Goal: Task Accomplishment & Management: Use online tool/utility

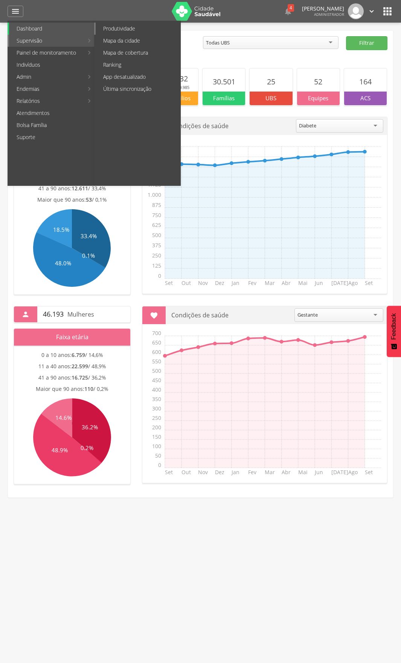
click at [134, 31] on link "Produtividade" at bounding box center [138, 29] width 85 height 12
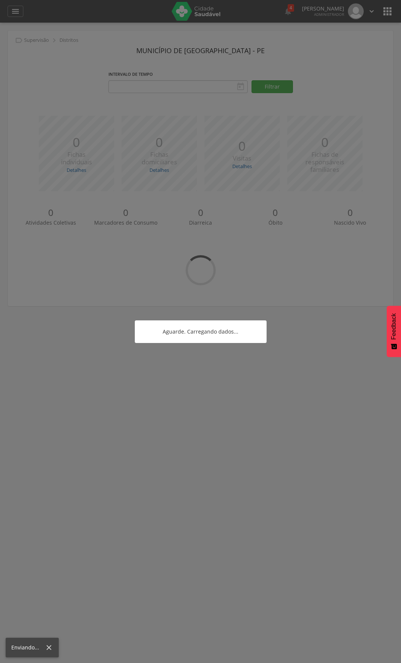
type input "**********"
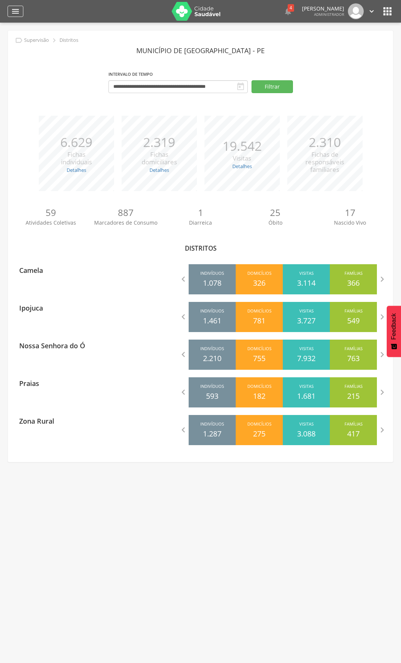
click at [21, 12] on div "" at bounding box center [16, 11] width 16 height 11
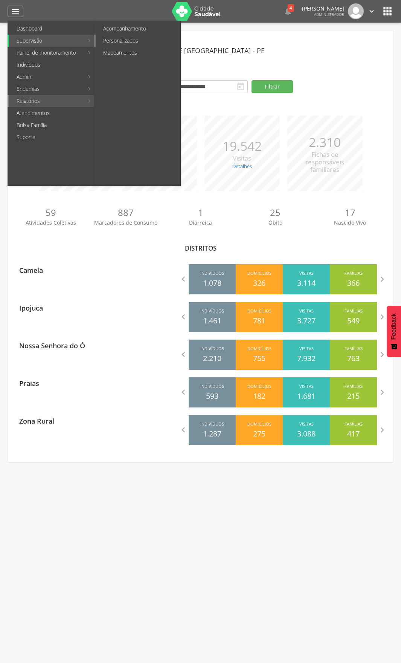
click at [129, 42] on link "Personalizados" at bounding box center [138, 41] width 85 height 12
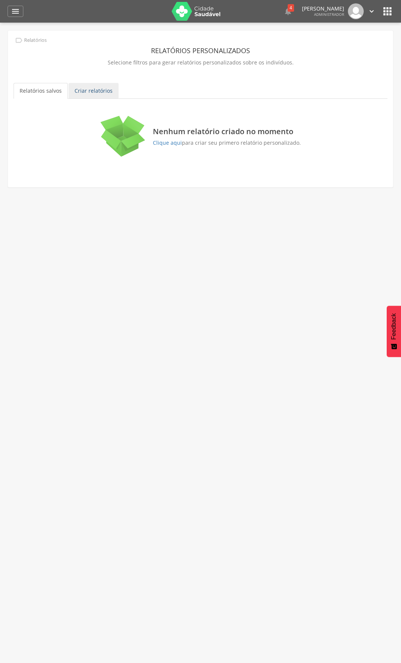
click at [99, 89] on link "Criar relatórios" at bounding box center [94, 91] width 50 height 16
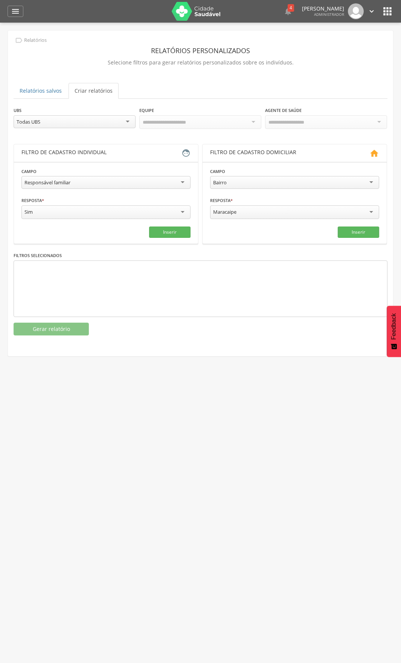
click at [104, 115] on div "Todas UBS" at bounding box center [75, 121] width 122 height 13
click at [194, 101] on div "**********" at bounding box center [200, 186] width 385 height 310
click at [101, 187] on div "Responsável familiar" at bounding box center [105, 182] width 169 height 13
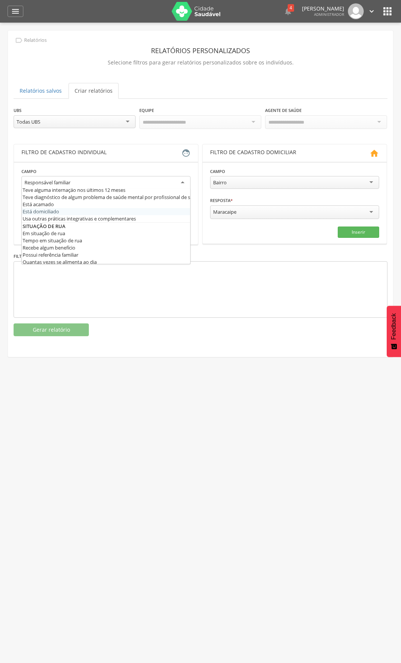
scroll to position [370, 0]
click at [192, 169] on section "**********" at bounding box center [106, 203] width 184 height 83
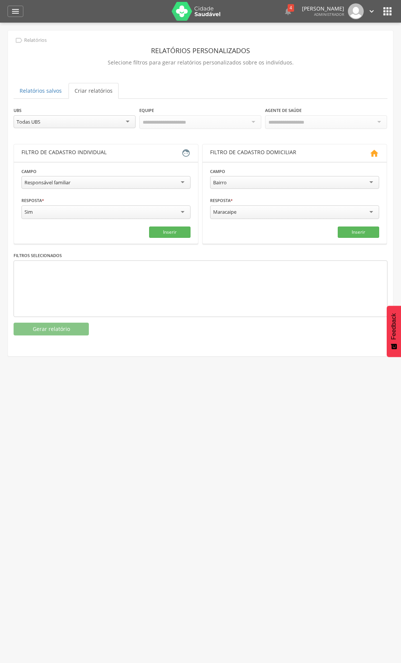
click at [121, 212] on div "Sim" at bounding box center [105, 212] width 169 height 14
click at [121, 206] on div "Sim" at bounding box center [105, 211] width 169 height 13
click at [134, 176] on div "Responsável familiar" at bounding box center [105, 182] width 169 height 13
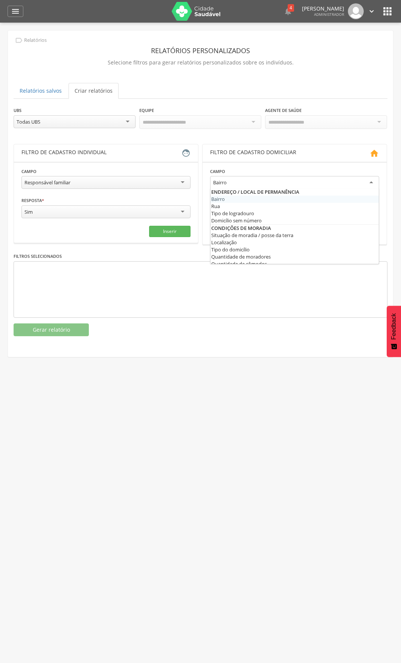
click at [299, 176] on div "Bairro" at bounding box center [294, 183] width 169 height 14
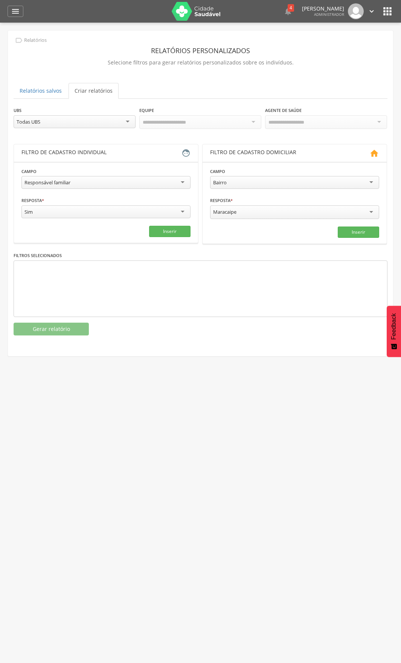
click at [100, 355] on div " Supervisão  Distritos  Ubs adicionar ubs  Coordenador: - Ipojuca / PE Inte…" at bounding box center [200, 354] width 401 height 663
click at [8, 5] on div " Dashboard Supervisão Produtividade Mapa da cidade Mapa de cobertura Ranking A…" at bounding box center [201, 11] width 386 height 23
click at [19, 11] on icon "" at bounding box center [15, 11] width 9 height 9
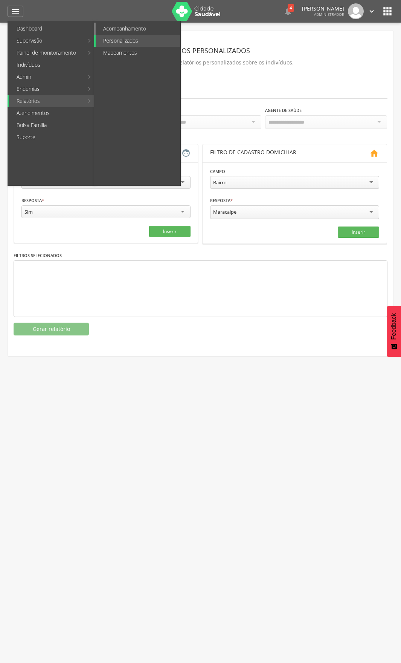
click at [124, 26] on link "Acompanhamento" at bounding box center [138, 29] width 85 height 12
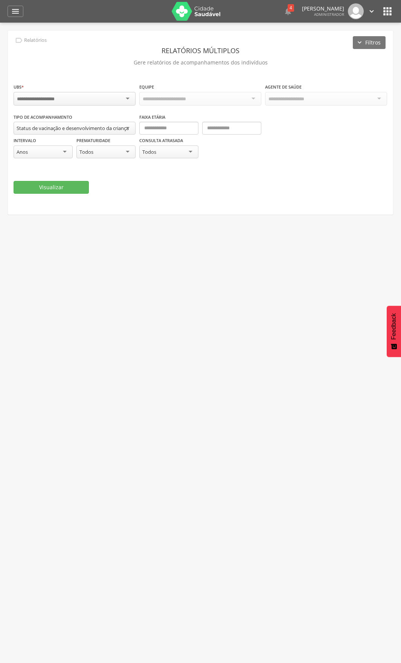
click at [116, 96] on div at bounding box center [75, 99] width 122 height 14
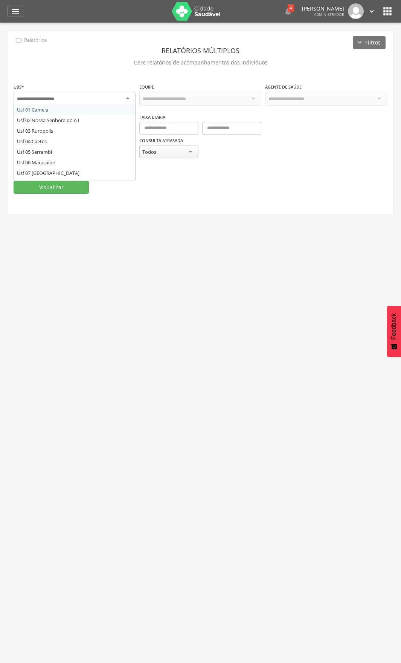
click at [116, 96] on div at bounding box center [75, 99] width 122 height 14
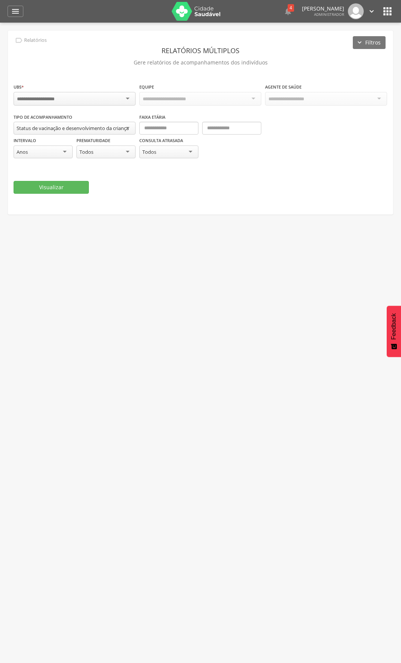
click at [238, 235] on div " Supervisão  Distritos  Ubs adicionar ubs  Coordenador: - Ipojuca / PE Inte…" at bounding box center [200, 354] width 401 height 663
click at [124, 127] on div "Status de vacinação e desenvolvimento da criança" at bounding box center [73, 128] width 112 height 7
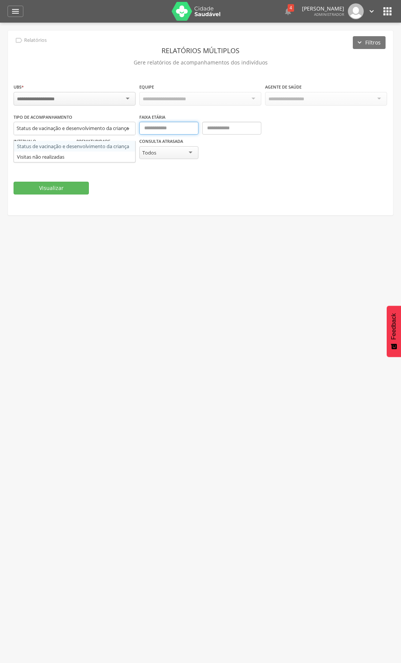
click at [168, 129] on input "text" at bounding box center [168, 128] width 59 height 13
type input "*"
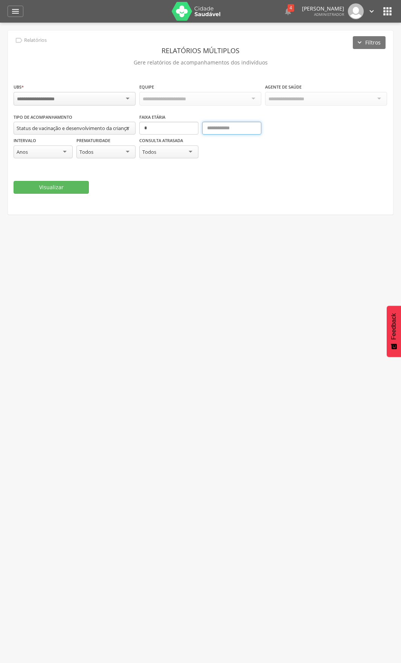
click at [208, 122] on input "text" at bounding box center [231, 128] width 59 height 13
type input "*"
click at [302, 149] on div "**********" at bounding box center [201, 139] width 374 height 53
click at [67, 98] on div at bounding box center [75, 99] width 122 height 14
click at [181, 97] on div "Todas as equipes" at bounding box center [161, 98] width 38 height 7
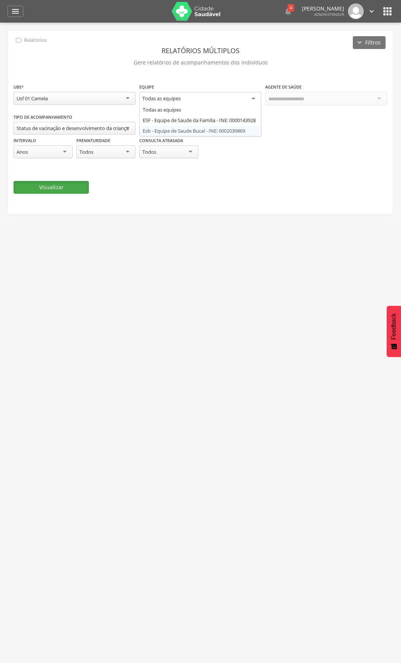
click at [66, 185] on button "Visualizar" at bounding box center [51, 187] width 75 height 13
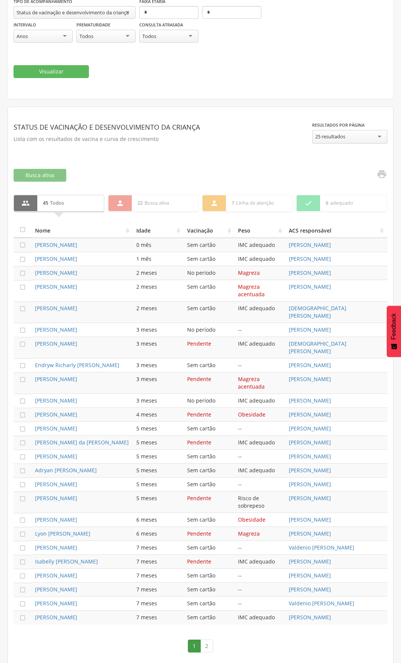
scroll to position [118, 0]
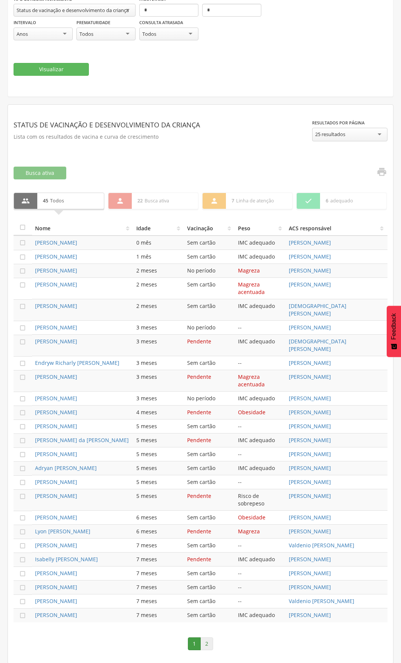
click at [210, 645] on link "2" at bounding box center [206, 643] width 13 height 13
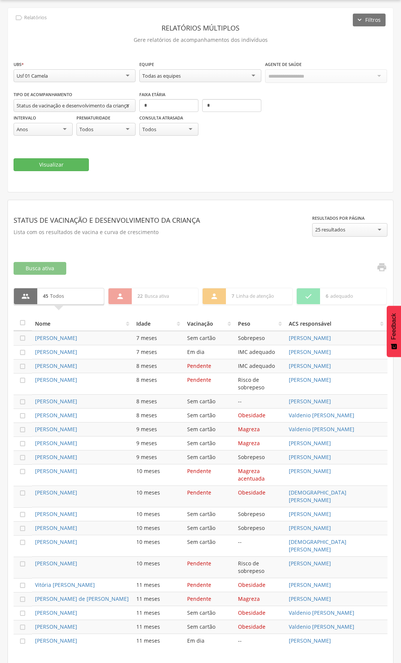
scroll to position [48, 0]
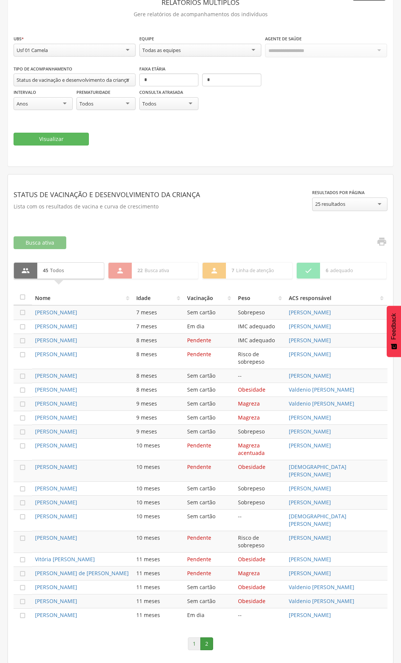
click at [192, 643] on link "1" at bounding box center [194, 643] width 13 height 13
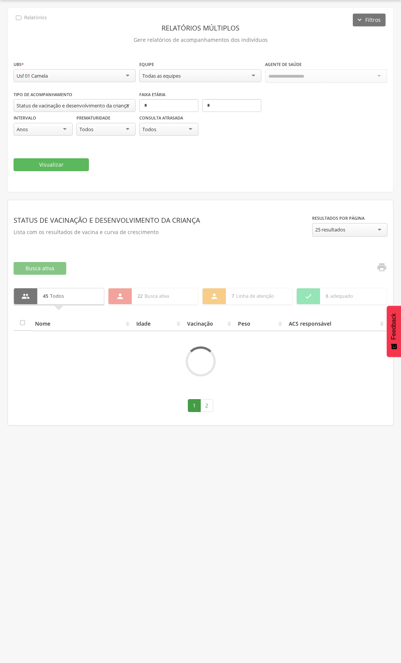
scroll to position [118, 0]
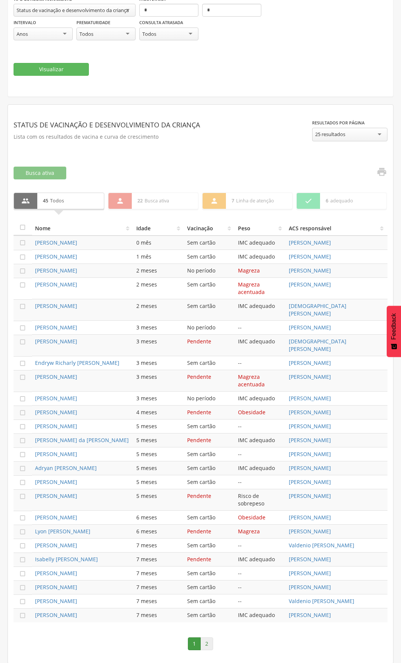
click at [211, 640] on link "2" at bounding box center [206, 643] width 13 height 13
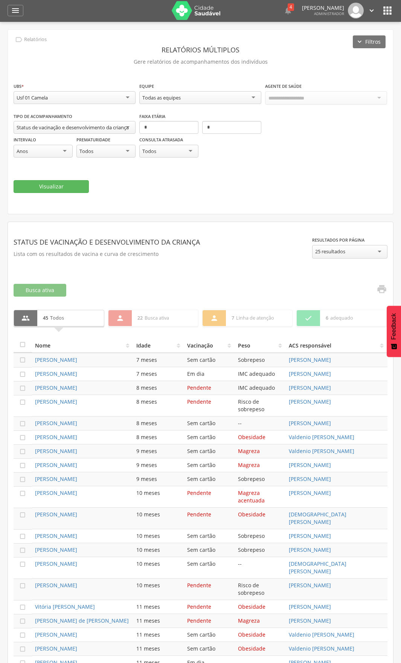
scroll to position [0, 0]
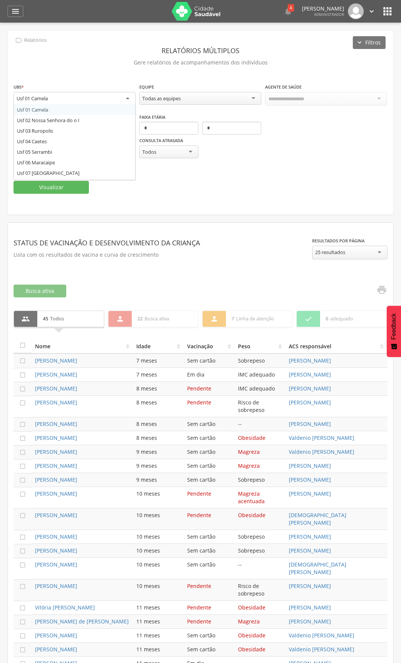
click at [106, 100] on div "Usf 01 Camela" at bounding box center [75, 99] width 122 height 14
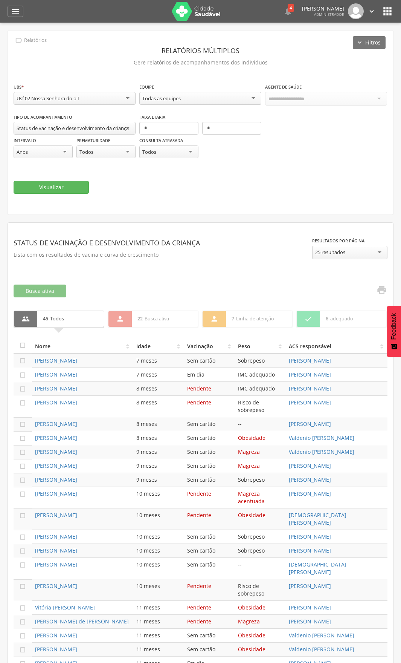
click at [78, 96] on div "Usf 02 Nossa Senhora do o I" at bounding box center [48, 98] width 63 height 7
click at [56, 118] on fieldset "**********" at bounding box center [201, 138] width 374 height 111
click at [54, 185] on button "Visualizar" at bounding box center [51, 187] width 75 height 13
